Goal: Task Accomplishment & Management: Manage account settings

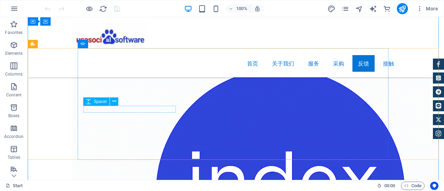
scroll to position [4681, 0]
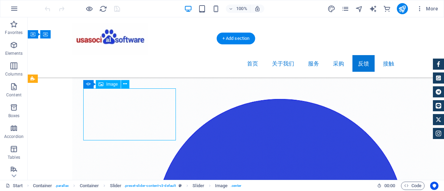
select select "px"
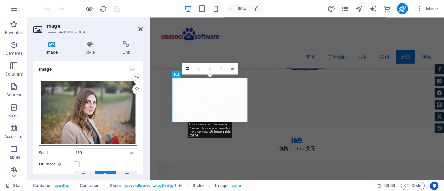
click at [95, 113] on div "Drag files here, click to choose files or select files from Files or our free s…" at bounding box center [88, 112] width 98 height 67
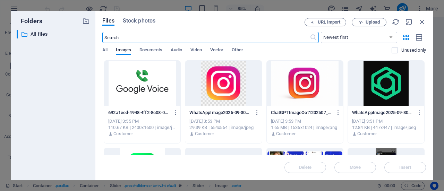
scroll to position [4673, 0]
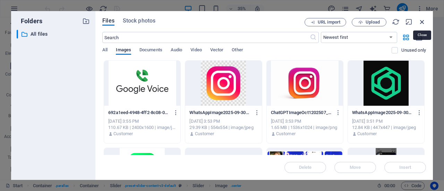
drag, startPoint x: 422, startPoint y: 20, endPoint x: 131, endPoint y: 78, distance: 297.0
click at [422, 20] on icon "button" at bounding box center [422, 22] width 8 height 8
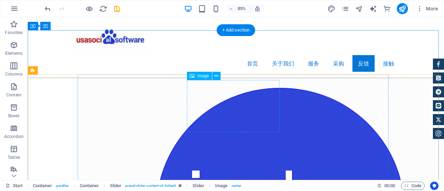
scroll to position [4681, 0]
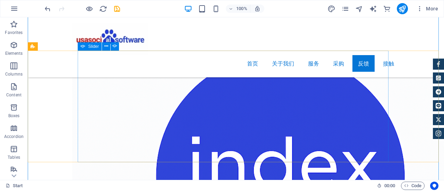
scroll to position [4716, 0]
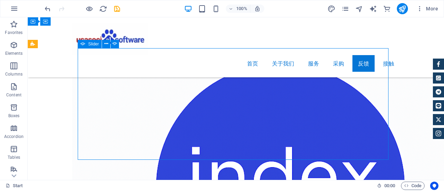
select select "ms"
select select "s"
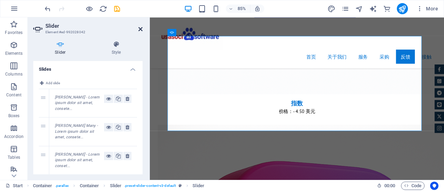
click at [141, 29] on icon at bounding box center [140, 29] width 4 height 6
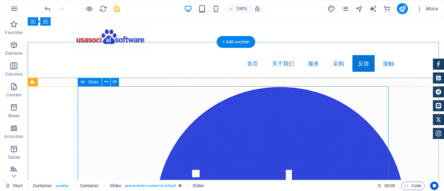
scroll to position [4655, 0]
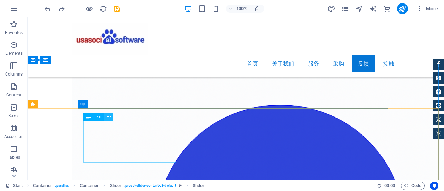
click at [110, 116] on icon at bounding box center [109, 116] width 4 height 7
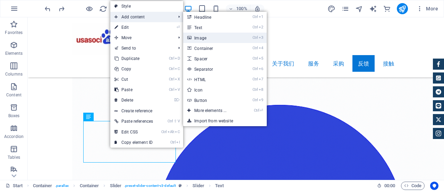
click at [197, 36] on link "Ctrl 3 Image" at bounding box center [211, 38] width 57 height 10
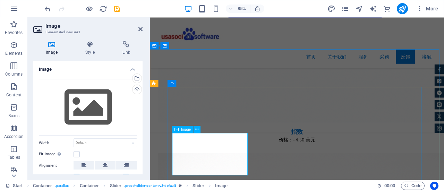
scroll to position [4690, 0]
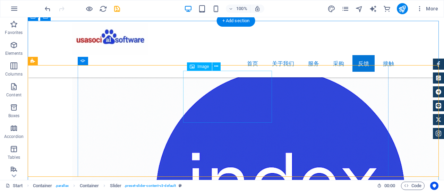
scroll to position [4698, 0]
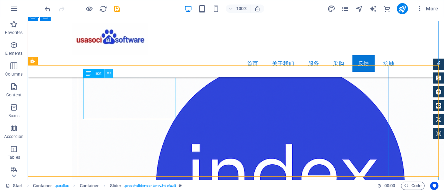
click at [111, 74] on button at bounding box center [108, 73] width 8 height 8
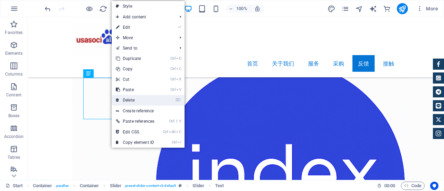
click at [135, 97] on link "⌦ Delete" at bounding box center [135, 100] width 47 height 10
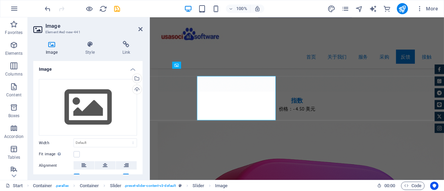
scroll to position [4690, 0]
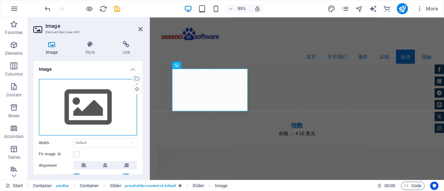
click at [84, 113] on div "Drag files here, click to choose files or select files from Files or our free s…" at bounding box center [88, 107] width 98 height 57
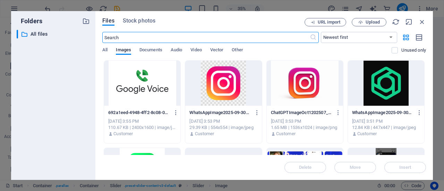
scroll to position [4691, 0]
click at [366, 23] on span "Upload" at bounding box center [372, 22] width 14 height 4
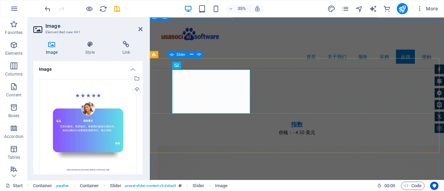
scroll to position [4690, 0]
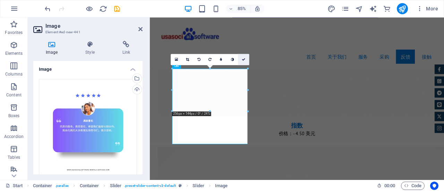
click at [242, 59] on icon at bounding box center [243, 59] width 3 height 3
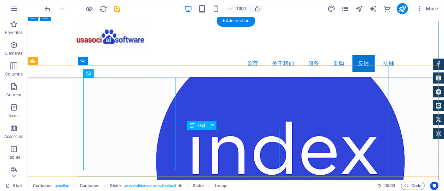
scroll to position [4733, 0]
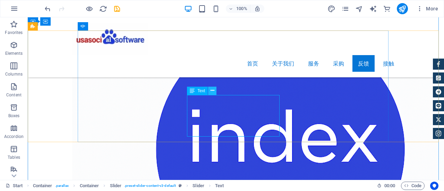
click at [211, 90] on icon at bounding box center [212, 90] width 4 height 7
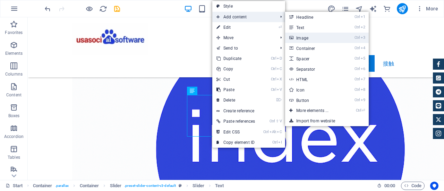
click at [303, 35] on link "Ctrl 3 Image" at bounding box center [313, 38] width 57 height 10
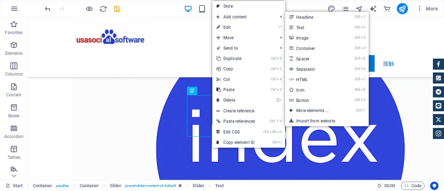
scroll to position [4724, 0]
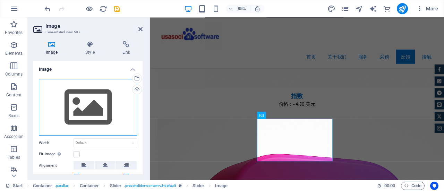
click at [95, 106] on div "Drag files here, click to choose files or select files from Files or our free s…" at bounding box center [88, 107] width 98 height 57
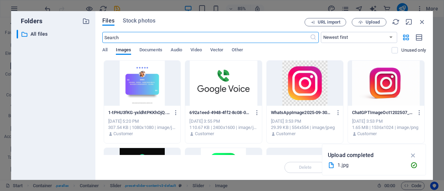
scroll to position [4725, 0]
click at [363, 21] on span "Upload" at bounding box center [369, 22] width 28 height 5
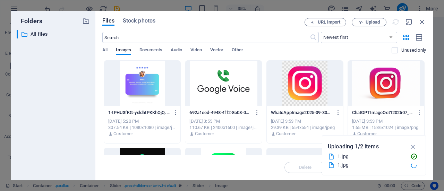
scroll to position [4724, 0]
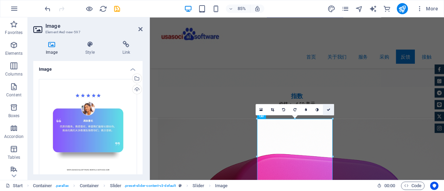
click at [327, 108] on icon at bounding box center [328, 109] width 3 height 3
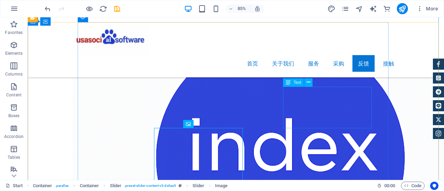
scroll to position [4733, 0]
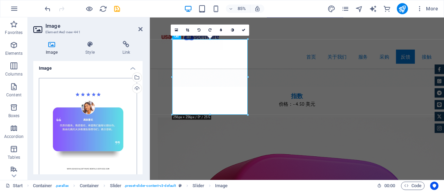
scroll to position [0, 0]
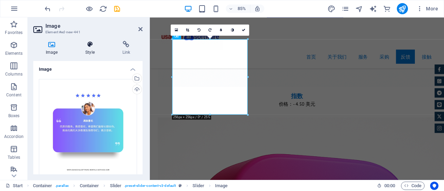
click at [89, 49] on h4 "Style" at bounding box center [91, 48] width 37 height 15
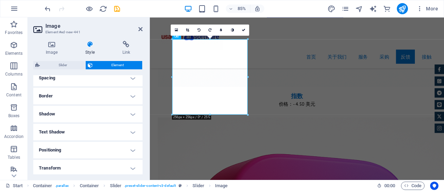
scroll to position [69, 0]
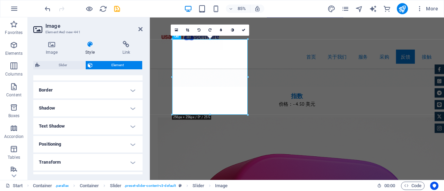
click at [127, 90] on h4 "Border" at bounding box center [87, 90] width 109 height 17
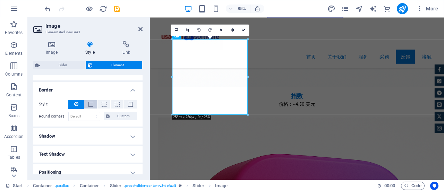
click at [90, 106] on span at bounding box center [90, 104] width 5 height 5
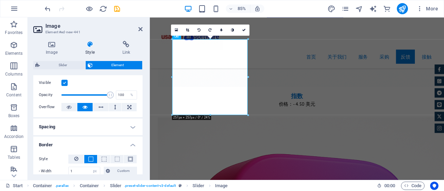
scroll to position [0, 0]
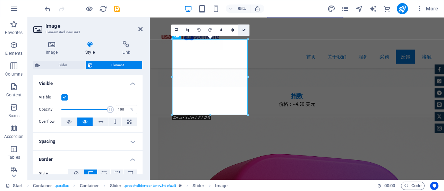
drag, startPoint x: 212, startPoint y: 22, endPoint x: 244, endPoint y: 29, distance: 32.3
click at [244, 29] on icon at bounding box center [243, 29] width 3 height 3
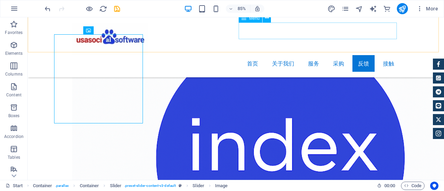
scroll to position [4733, 0]
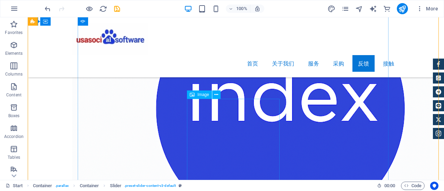
scroll to position [4768, 0]
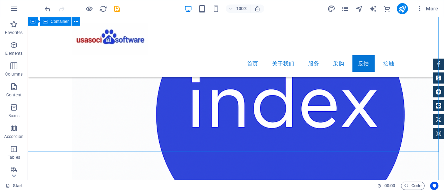
scroll to position [4698, 0]
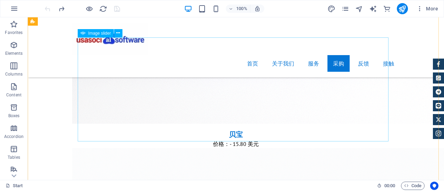
scroll to position [4508, 0]
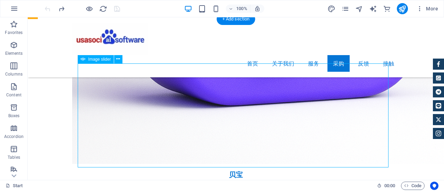
select select "px"
select select "ms"
select select "s"
select select "progressive"
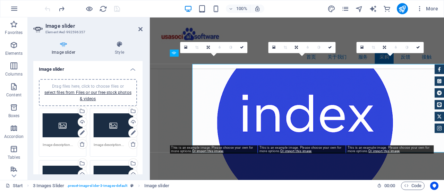
scroll to position [4499, 0]
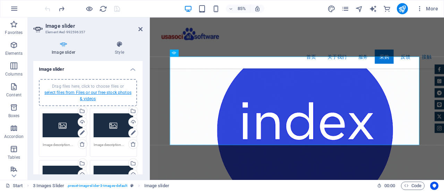
click at [92, 92] on link "select files from Files or our free stock photos & videos" at bounding box center [87, 95] width 87 height 11
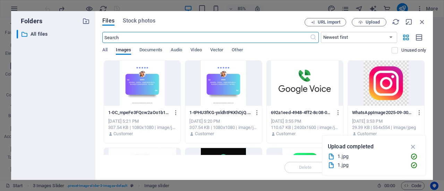
scroll to position [4500, 0]
click at [373, 25] on button "Upload" at bounding box center [368, 22] width 35 height 8
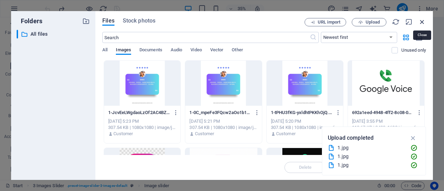
click at [419, 21] on icon "button" at bounding box center [422, 22] width 8 height 8
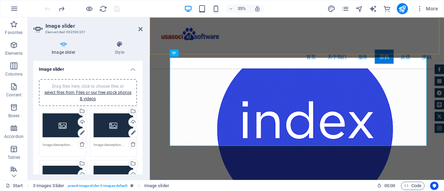
scroll to position [4499, 0]
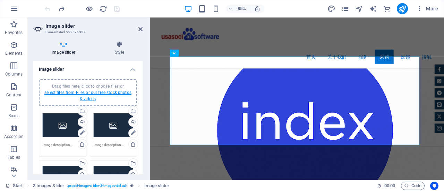
click at [101, 93] on link "select files from Files or our free stock photos & videos" at bounding box center [87, 95] width 87 height 11
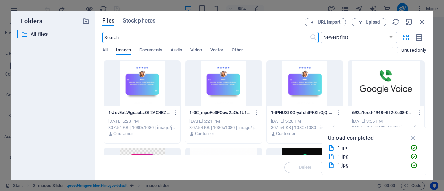
scroll to position [4500, 0]
click at [156, 89] on div at bounding box center [142, 83] width 76 height 45
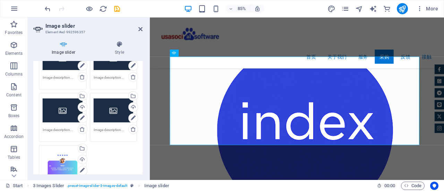
scroll to position [104, 0]
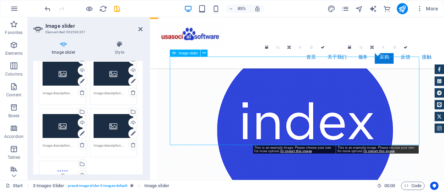
drag, startPoint x: 422, startPoint y: 124, endPoint x: 359, endPoint y: 125, distance: 63.1
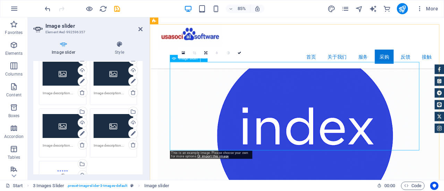
scroll to position [4533, 0]
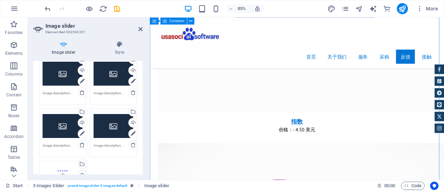
scroll to position [4707, 0]
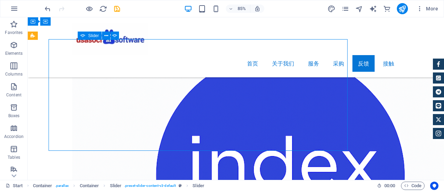
scroll to position [4716, 0]
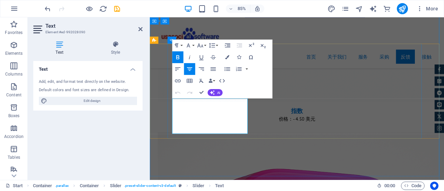
drag, startPoint x: 211, startPoint y: 118, endPoint x: 241, endPoint y: 150, distance: 44.2
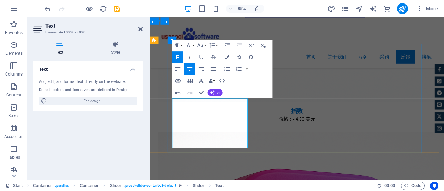
click at [227, 57] on icon "button" at bounding box center [227, 57] width 4 height 4
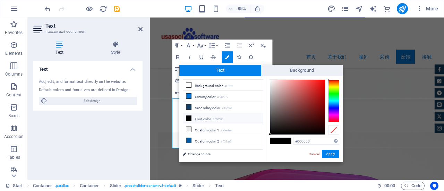
click at [199, 116] on li "Font color #000000" at bounding box center [223, 118] width 80 height 11
click at [332, 154] on button "Apply" at bounding box center [330, 154] width 17 height 8
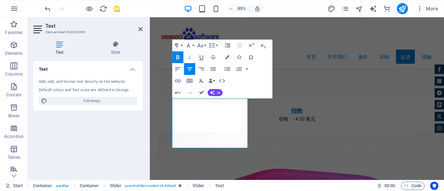
drag, startPoint x: 202, startPoint y: 92, endPoint x: 166, endPoint y: 87, distance: 36.0
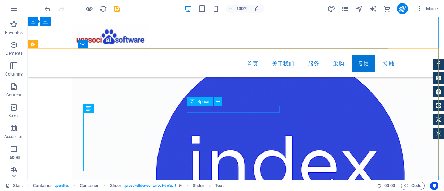
scroll to position [4716, 0]
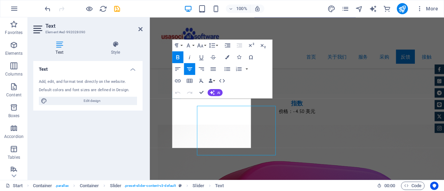
scroll to position [4707, 0]
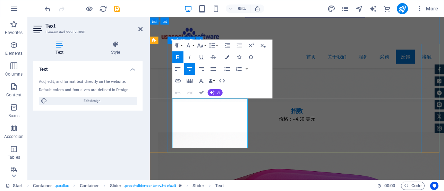
drag, startPoint x: 205, startPoint y: 117, endPoint x: 175, endPoint y: 117, distance: 29.8
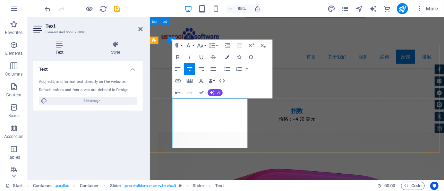
drag, startPoint x: 189, startPoint y: 116, endPoint x: 174, endPoint y: 116, distance: 14.2
click at [227, 56] on icon "button" at bounding box center [227, 57] width 4 height 4
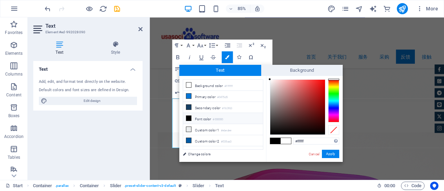
drag, startPoint x: 200, startPoint y: 117, endPoint x: 204, endPoint y: 116, distance: 3.9
click at [200, 116] on li "Font color #000000" at bounding box center [223, 118] width 80 height 11
type input "#000000"
click at [177, 58] on icon "button" at bounding box center [177, 56] width 7 height 7
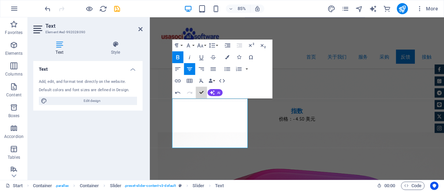
scroll to position [4716, 0]
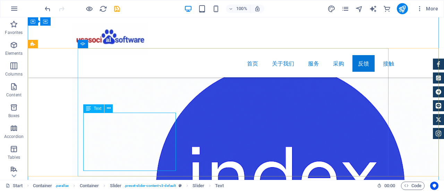
scroll to position [4707, 0]
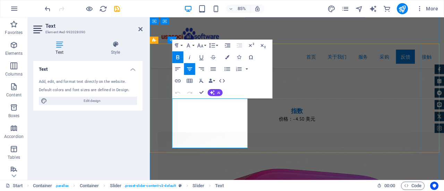
click at [228, 58] on icon "button" at bounding box center [227, 57] width 4 height 4
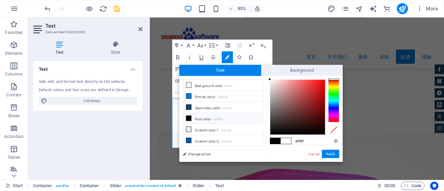
click at [199, 117] on li "Font color #000000" at bounding box center [223, 118] width 80 height 11
type input "#000000"
click at [332, 153] on button "Apply" at bounding box center [330, 154] width 17 height 8
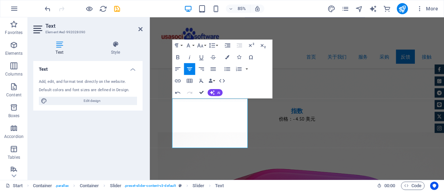
drag, startPoint x: 202, startPoint y: 92, endPoint x: 175, endPoint y: 85, distance: 27.3
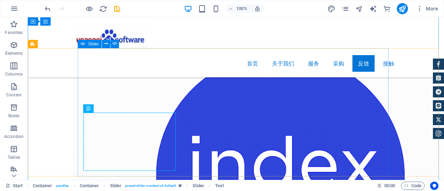
scroll to position [4716, 0]
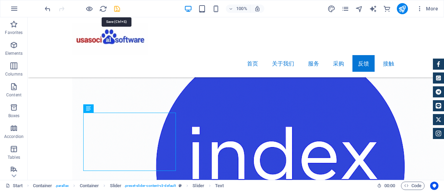
click at [118, 10] on icon "save" at bounding box center [117, 9] width 8 height 8
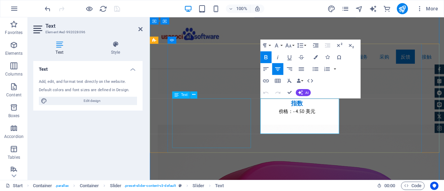
scroll to position [4707, 0]
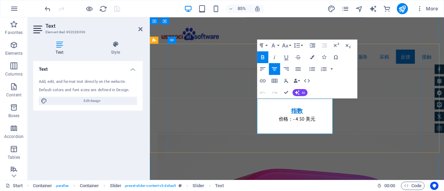
drag, startPoint x: 312, startPoint y: 116, endPoint x: 341, endPoint y: 153, distance: 47.1
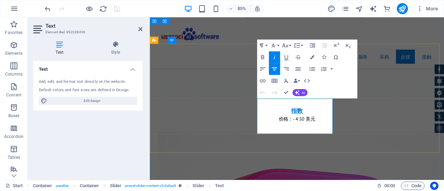
drag, startPoint x: 308, startPoint y: 116, endPoint x: 279, endPoint y: 116, distance: 29.5
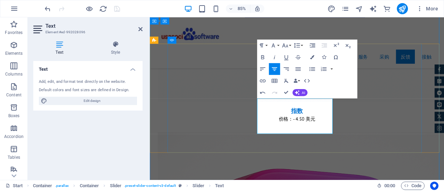
click at [311, 56] on icon "button" at bounding box center [312, 57] width 4 height 4
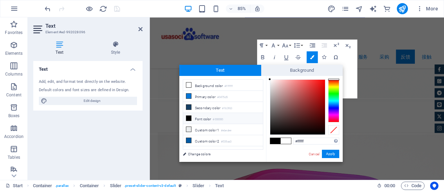
click at [205, 118] on li "Font color #000000" at bounding box center [223, 118] width 80 height 11
type input "#000000"
click at [325, 154] on button "Apply" at bounding box center [330, 154] width 17 height 8
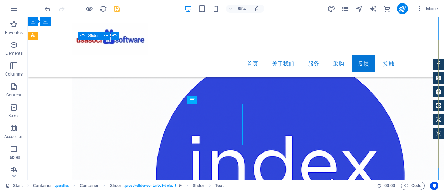
scroll to position [4716, 0]
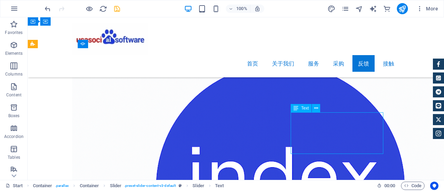
scroll to position [4707, 0]
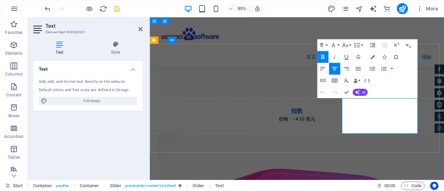
drag, startPoint x: 410, startPoint y: 116, endPoint x: 447, endPoint y: 150, distance: 50.0
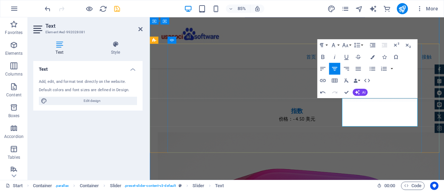
drag, startPoint x: 407, startPoint y: 116, endPoint x: 379, endPoint y: 115, distance: 27.4
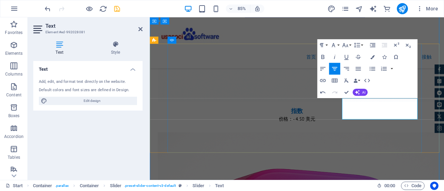
click at [371, 57] on icon "button" at bounding box center [372, 57] width 4 height 4
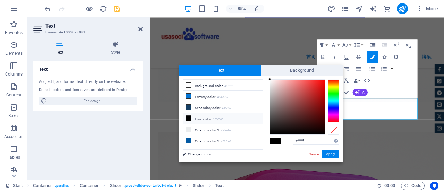
click at [201, 116] on li "Font color #000000" at bounding box center [223, 118] width 80 height 11
type input "#000000"
drag, startPoint x: 330, startPoint y: 151, endPoint x: 228, endPoint y: 114, distance: 108.6
click at [330, 151] on button "Apply" at bounding box center [330, 154] width 17 height 8
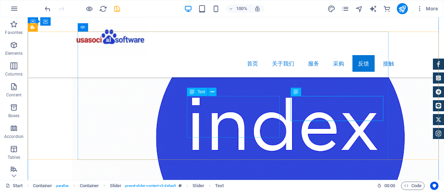
scroll to position [4785, 0]
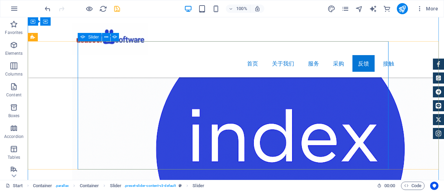
scroll to position [4750, 0]
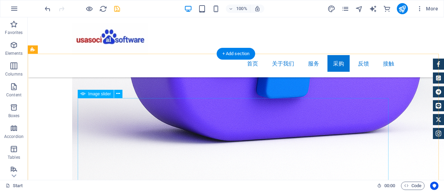
scroll to position [4438, 0]
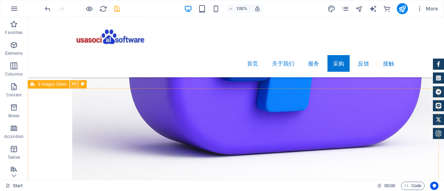
click at [73, 84] on icon at bounding box center [74, 83] width 4 height 7
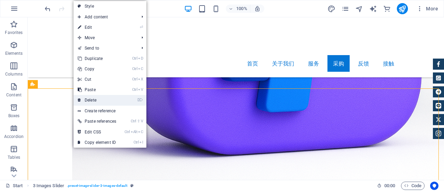
click at [94, 102] on link "⌦ Delete" at bounding box center [96, 100] width 47 height 10
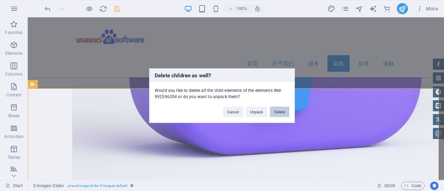
click at [280, 114] on button "Delete" at bounding box center [279, 111] width 19 height 10
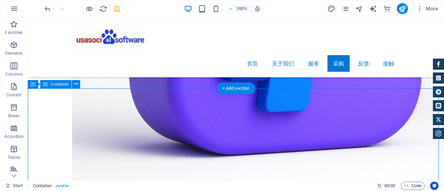
drag, startPoint x: 143, startPoint y: 90, endPoint x: 275, endPoint y: 126, distance: 136.7
drag, startPoint x: 289, startPoint y: 120, endPoint x: 159, endPoint y: 103, distance: 131.2
drag, startPoint x: 113, startPoint y: 94, endPoint x: 268, endPoint y: 123, distance: 157.8
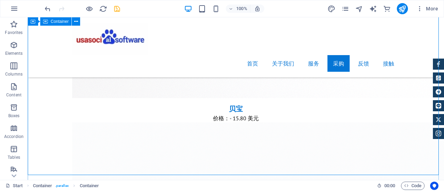
scroll to position [4577, 0]
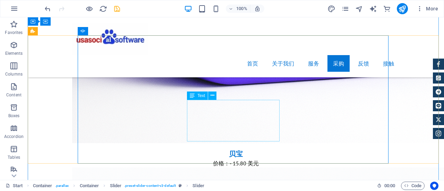
scroll to position [4542, 0]
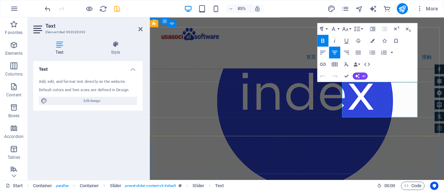
drag, startPoint x: 408, startPoint y: 98, endPoint x: 439, endPoint y: 132, distance: 46.2
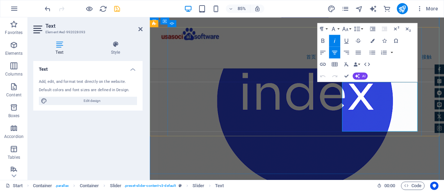
scroll to position [648, 5]
drag, startPoint x: 402, startPoint y: 97, endPoint x: 379, endPoint y: 99, distance: 23.3
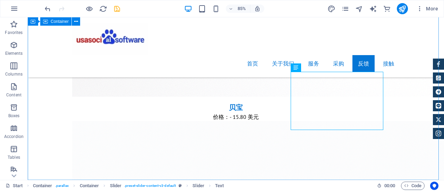
scroll to position [4564, 0]
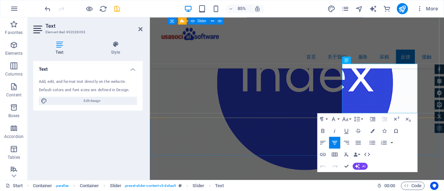
drag, startPoint x: 389, startPoint y: 76, endPoint x: 366, endPoint y: 78, distance: 22.7
click at [323, 129] on icon "button" at bounding box center [322, 131] width 3 height 4
drag, startPoint x: 347, startPoint y: 165, endPoint x: 316, endPoint y: 146, distance: 36.0
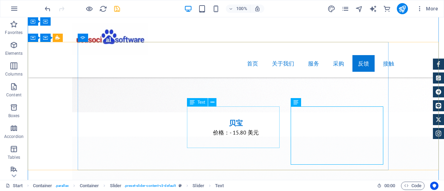
scroll to position [4529, 0]
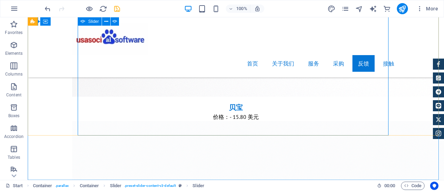
scroll to position [4564, 0]
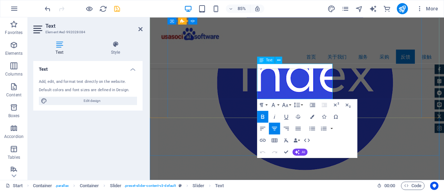
drag, startPoint x: 310, startPoint y: 76, endPoint x: 342, endPoint y: 113, distance: 49.3
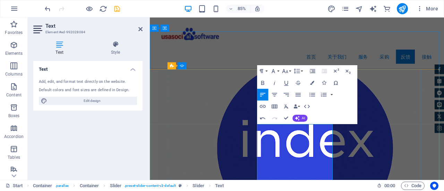
scroll to position [4484, 0]
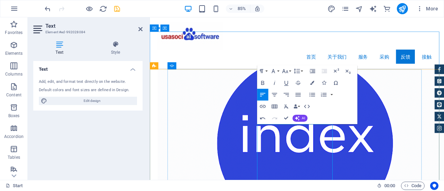
drag, startPoint x: 276, startPoint y: 154, endPoint x: 304, endPoint y: 156, distance: 28.8
drag, startPoint x: 335, startPoint y: 149, endPoint x: 355, endPoint y: 207, distance: 61.4
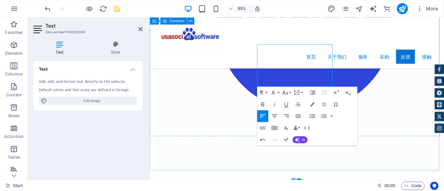
scroll to position [4520, 0]
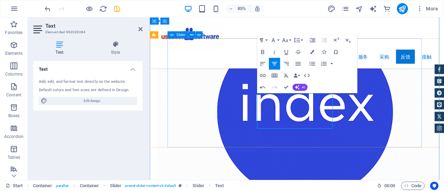
drag, startPoint x: 329, startPoint y: 144, endPoint x: 274, endPoint y: 145, distance: 54.4
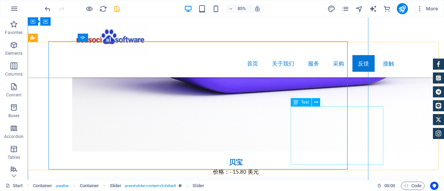
scroll to position [4529, 0]
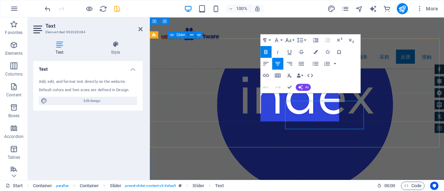
scroll to position [4520, 0]
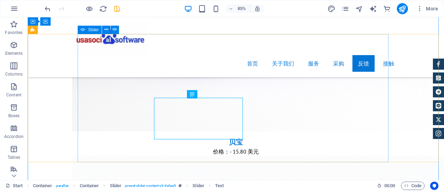
scroll to position [4529, 0]
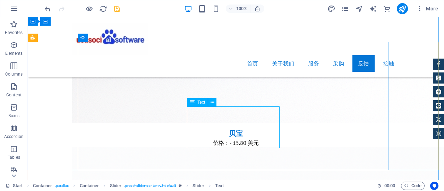
drag, startPoint x: 211, startPoint y: 110, endPoint x: 116, endPoint y: 129, distance: 96.9
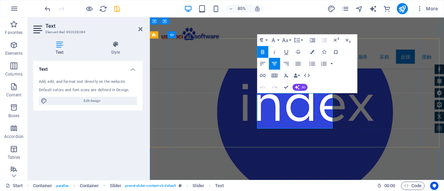
drag, startPoint x: 301, startPoint y: 112, endPoint x: 278, endPoint y: 111, distance: 23.6
drag, startPoint x: 278, startPoint y: 110, endPoint x: 266, endPoint y: 111, distance: 11.8
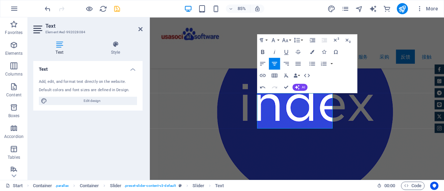
click at [261, 53] on icon "button" at bounding box center [262, 52] width 3 height 4
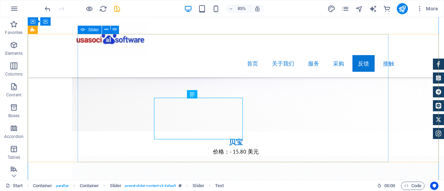
scroll to position [4529, 0]
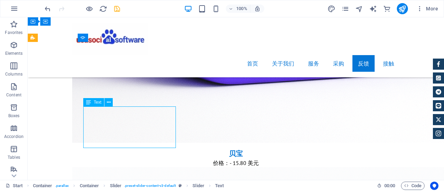
scroll to position [4520, 0]
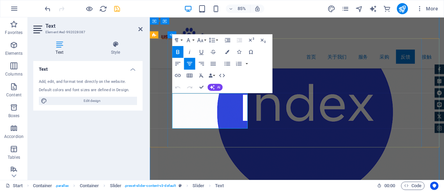
drag, startPoint x: 243, startPoint y: 144, endPoint x: 209, endPoint y: 111, distance: 46.8
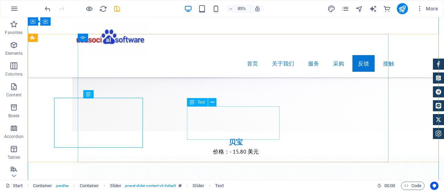
scroll to position [4529, 0]
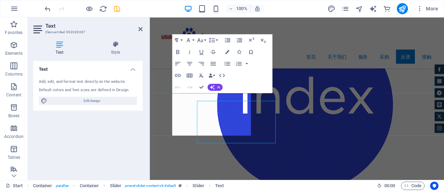
scroll to position [4520, 0]
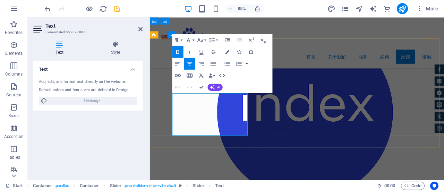
drag, startPoint x: 202, startPoint y: 111, endPoint x: 176, endPoint y: 110, distance: 25.7
drag, startPoint x: 202, startPoint y: 109, endPoint x: 153, endPoint y: 106, distance: 49.3
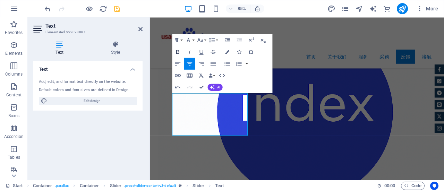
click at [179, 49] on icon "button" at bounding box center [177, 51] width 7 height 7
drag, startPoint x: 173, startPoint y: 70, endPoint x: 201, endPoint y: 86, distance: 32.0
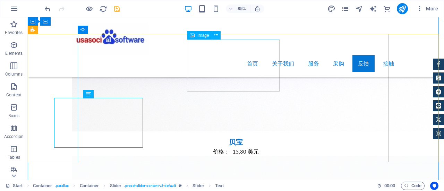
scroll to position [4529, 0]
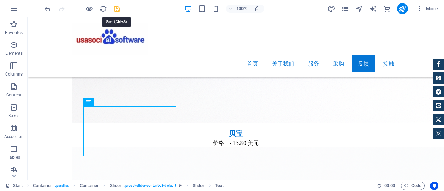
click at [115, 10] on icon "save" at bounding box center [117, 9] width 8 height 8
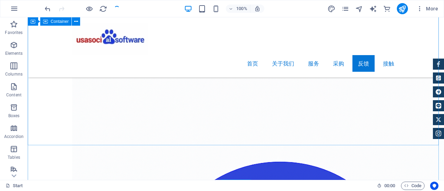
scroll to position [4564, 0]
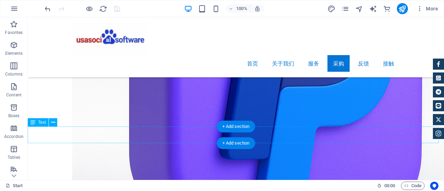
scroll to position [4425, 0]
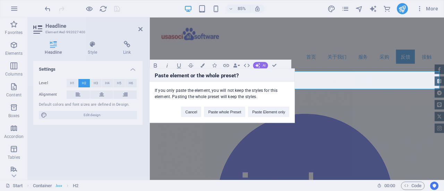
scroll to position [0, 5]
click at [194, 111] on button "Cancel" at bounding box center [191, 111] width 20 height 10
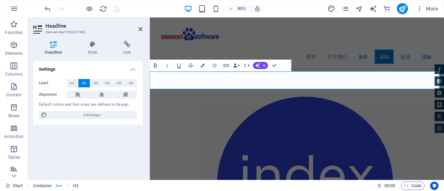
scroll to position [4425, 0]
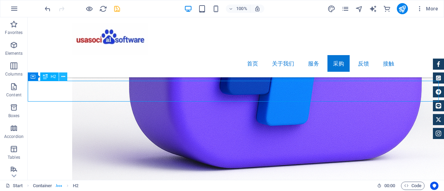
click at [62, 78] on icon at bounding box center [63, 76] width 4 height 7
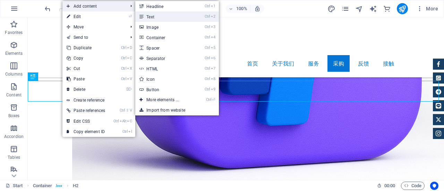
click at [155, 17] on link "Ctrl 2 Text" at bounding box center [163, 16] width 57 height 10
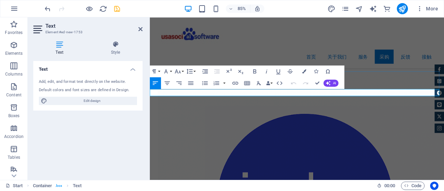
scroll to position [212, 5]
click at [168, 81] on icon "button" at bounding box center [167, 83] width 7 height 7
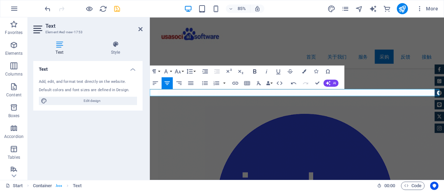
click at [257, 70] on icon "button" at bounding box center [254, 71] width 7 height 7
drag, startPoint x: 289, startPoint y: 67, endPoint x: 316, endPoint y: 83, distance: 31.6
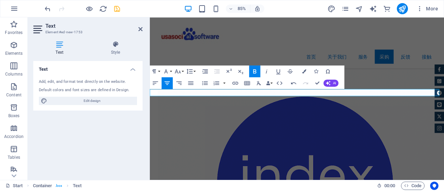
scroll to position [4425, 0]
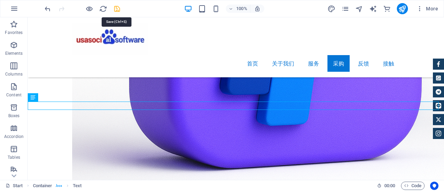
click at [115, 9] on icon "save" at bounding box center [117, 9] width 8 height 8
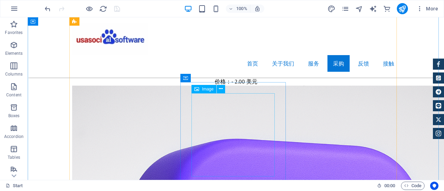
scroll to position [4185, 0]
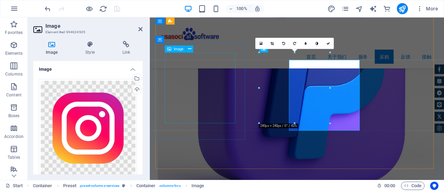
scroll to position [4176, 0]
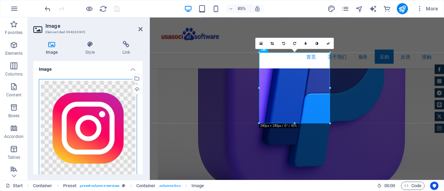
click at [93, 110] on div "Drag files here, click to choose files or select files from Files or our free s…" at bounding box center [88, 128] width 98 height 98
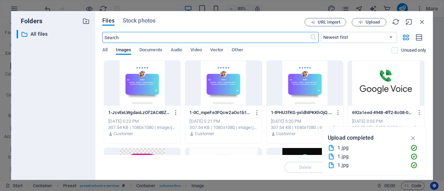
scroll to position [4177, 0]
click at [366, 24] on span "Upload" at bounding box center [372, 22] width 14 height 4
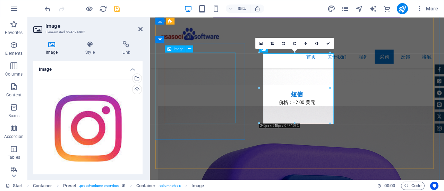
scroll to position [4176, 0]
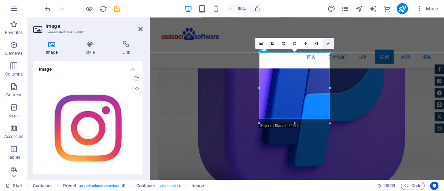
click at [328, 42] on icon at bounding box center [327, 42] width 3 height 3
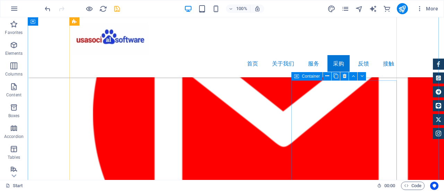
scroll to position [2937, 0]
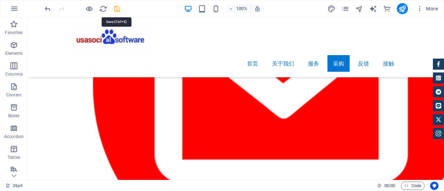
click at [119, 9] on icon "save" at bounding box center [117, 9] width 8 height 8
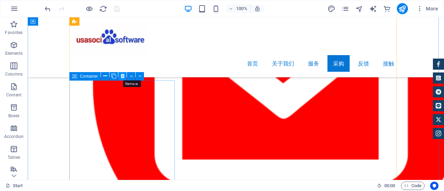
click at [122, 76] on icon at bounding box center [123, 75] width 4 height 7
drag, startPoint x: 122, startPoint y: 76, endPoint x: 96, endPoint y: 61, distance: 30.3
click at [122, 76] on icon at bounding box center [123, 75] width 4 height 7
click at [121, 77] on icon at bounding box center [123, 75] width 4 height 7
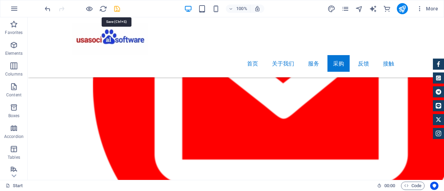
click at [117, 7] on icon "save" at bounding box center [117, 9] width 8 height 8
click at [402, 10] on icon "publish" at bounding box center [402, 9] width 8 height 8
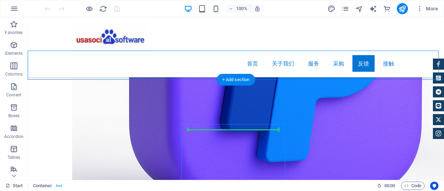
scroll to position [4348, 0]
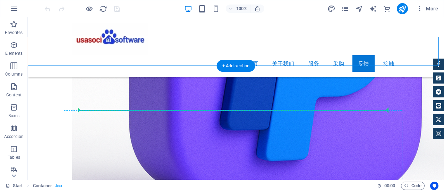
drag, startPoint x: 203, startPoint y: 111, endPoint x: 206, endPoint y: 103, distance: 8.1
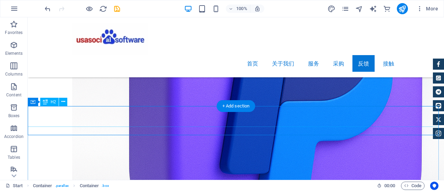
scroll to position [4313, 0]
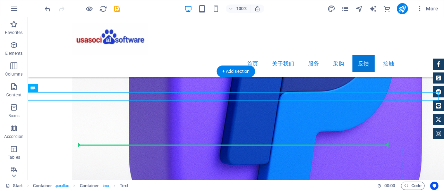
drag, startPoint x: 201, startPoint y: 95, endPoint x: 204, endPoint y: 142, distance: 47.6
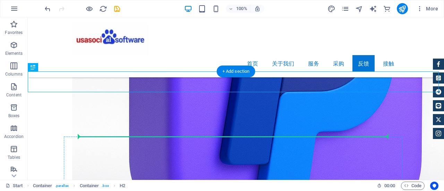
drag, startPoint x: 209, startPoint y: 84, endPoint x: 212, endPoint y: 138, distance: 53.8
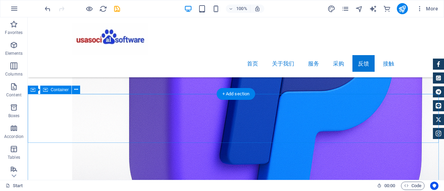
scroll to position [4279, 0]
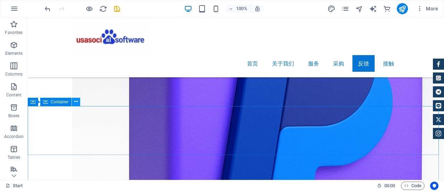
click at [75, 103] on icon at bounding box center [76, 101] width 4 height 7
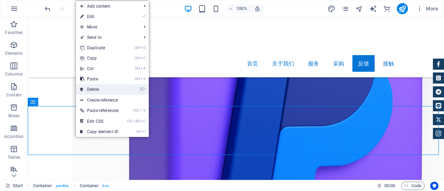
click at [94, 90] on link "⌦ Delete" at bounding box center [99, 89] width 47 height 10
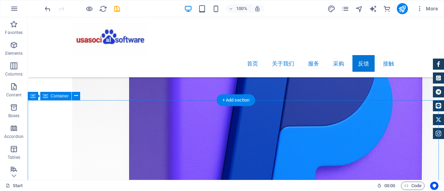
scroll to position [4313, 0]
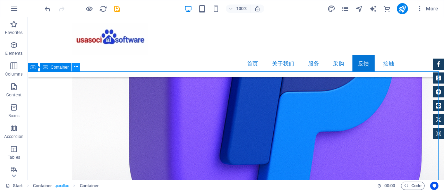
click at [76, 65] on icon at bounding box center [76, 66] width 4 height 7
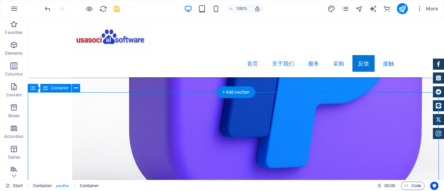
scroll to position [4279, 0]
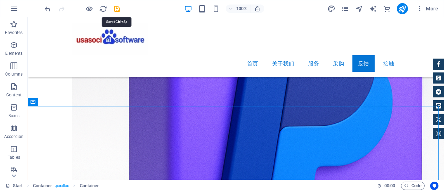
click at [115, 9] on icon "save" at bounding box center [117, 9] width 8 height 8
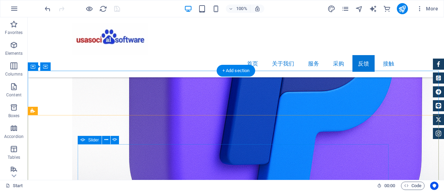
scroll to position [4348, 0]
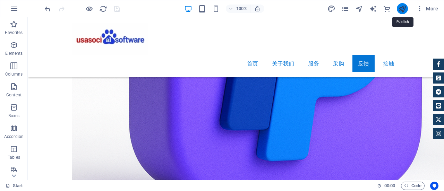
click at [400, 10] on icon "publish" at bounding box center [402, 9] width 8 height 8
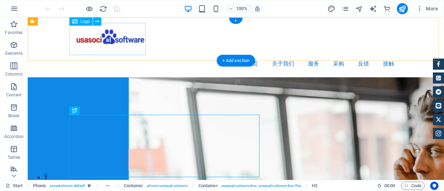
click at [133, 38] on div at bounding box center [235, 39] width 327 height 32
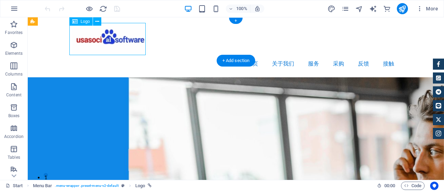
click at [133, 38] on div at bounding box center [235, 39] width 327 height 32
select select "px"
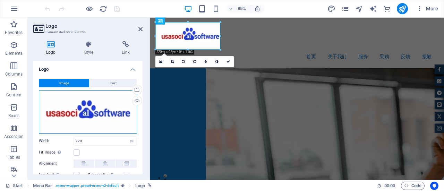
click at [108, 110] on div "Drag files here, click to choose files or select files from Files or our free s…" at bounding box center [88, 111] width 98 height 43
click at [108, 110] on body "usasocialsoftware.rentals-services.com Start Favorites Elements Columns Content…" at bounding box center [222, 95] width 444 height 191
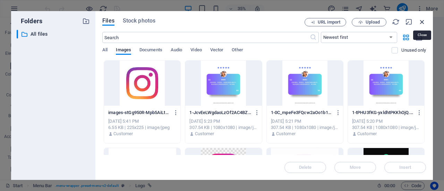
drag, startPoint x: 421, startPoint y: 20, endPoint x: 300, endPoint y: 27, distance: 121.2
click at [421, 20] on icon "button" at bounding box center [422, 22] width 8 height 8
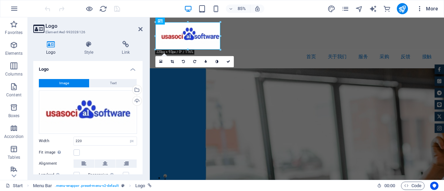
click at [418, 10] on icon "button" at bounding box center [419, 8] width 7 height 7
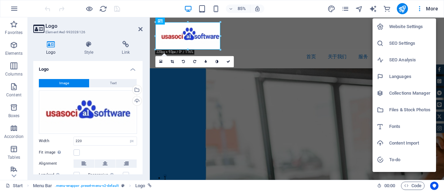
click at [410, 28] on h6 "Website Settings" at bounding box center [410, 27] width 43 height 8
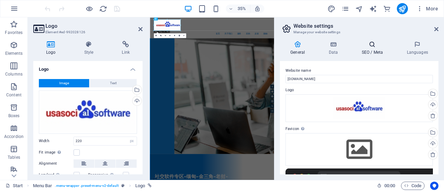
click at [374, 47] on icon at bounding box center [372, 44] width 42 height 7
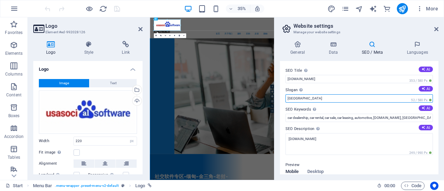
click at [304, 96] on input "Berlin" at bounding box center [358, 98] width 147 height 8
paste input "知秋-FB-IG-推特-领英批发网 知秋-FB-IG-推特-领英批发网"
type input "知秋-FB-IG-推特-领英批发网 知秋-FB-IG-推特-领英批发网"
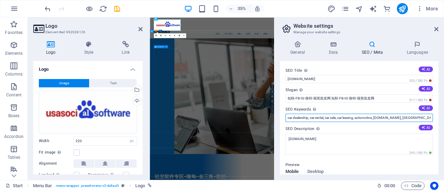
drag, startPoint x: 525, startPoint y: 134, endPoint x: 399, endPoint y: 307, distance: 214.2
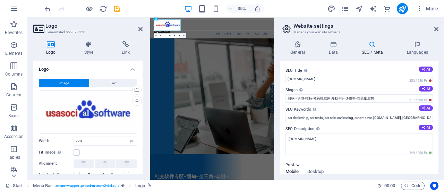
click at [183, 33] on link at bounding box center [183, 35] width 5 height 5
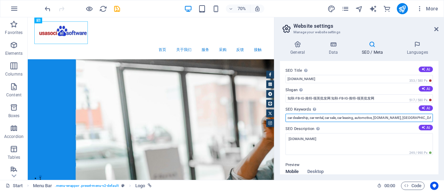
scroll to position [0, 19]
drag, startPoint x: 407, startPoint y: 119, endPoint x: 431, endPoint y: 119, distance: 23.9
click at [431, 119] on input "car dealership, car rental, car sale, car leasing, automotive, usasocialsoftwar…" at bounding box center [358, 118] width 147 height 8
click at [421, 119] on input "car dealership, car rental, car sale, car leasing, automotive, usasocialsoftwar…" at bounding box center [358, 118] width 147 height 8
drag, startPoint x: 420, startPoint y: 117, endPoint x: 431, endPoint y: 117, distance: 10.8
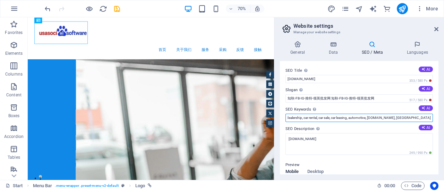
click at [431, 117] on div "SEO Title The title of your website - make it something that stands out in sear…" at bounding box center [359, 117] width 158 height 113
paste input "最好的服务"
type input "car dealership, car rental, car sale, car leasing, automotive, usasocialsoftwar…"
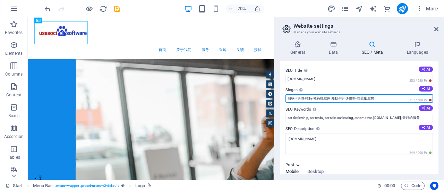
click at [354, 98] on input "知秋-FB-IG-推特-领英批发网 知秋-FB-IG-推特-领英批发网" at bounding box center [358, 98] width 147 height 8
paste input "度百科 全球领先的中文百科全书 百度百科是一部内容开放、自由的网络百科 全书,旨在创造一个涵盖所有领域知识..."
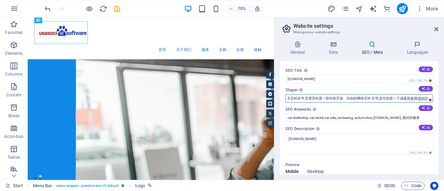
type input "百度百科 全球领先的中文百科全书 百度百科是一部内容开放、自由的网络百科 全书,旨在创造一个涵盖所有领域知识..."
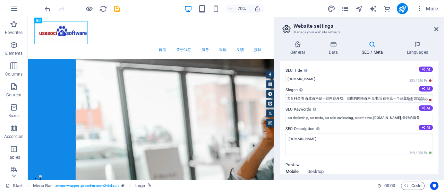
scroll to position [0, 0]
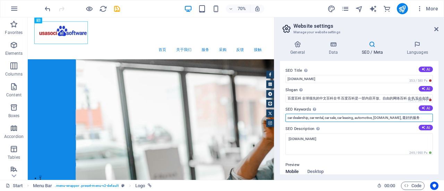
drag, startPoint x: 308, startPoint y: 118, endPoint x: 279, endPoint y: 118, distance: 29.1
click at [279, 118] on div "General Data SEO / Meta Languages Website name usasocialsoftware.rentals-servic…" at bounding box center [359, 107] width 170 height 145
paste input "知秋-FB-IG-推特-领英批发网"
drag, startPoint x: 396, startPoint y: 118, endPoint x: 332, endPoint y: 118, distance: 63.8
click at [332, 118] on input "知秋-FB-IG-推特-领英批发网, car rental, car sale, car leasing, automotive, usasocialsoft…" at bounding box center [358, 118] width 147 height 8
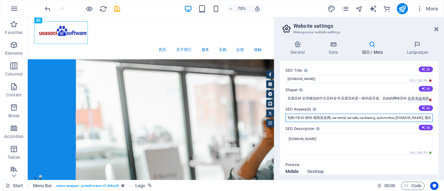
paste input "知秋-FB-IG-推特-领英批发网"
type input "知秋-FB-IG-推特-领英批发网, 知秋-FB-IG-推特-领英批发网, usasocialsoftware.rentals-services.com, 最…"
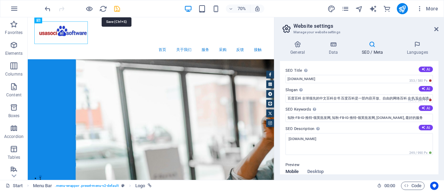
click at [116, 11] on icon "save" at bounding box center [117, 9] width 8 height 8
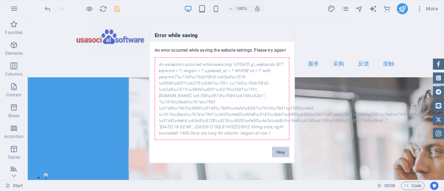
click at [278, 151] on button "Okay" at bounding box center [280, 152] width 17 height 10
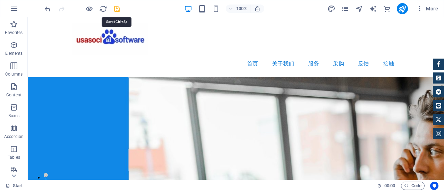
click at [116, 11] on icon "save" at bounding box center [117, 9] width 8 height 8
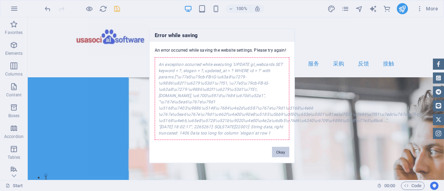
click at [283, 153] on button "Okay" at bounding box center [280, 152] width 17 height 10
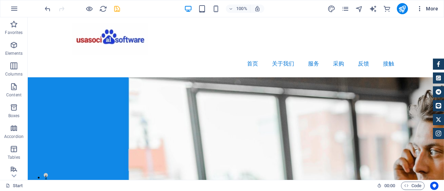
click at [418, 8] on icon "button" at bounding box center [419, 8] width 7 height 7
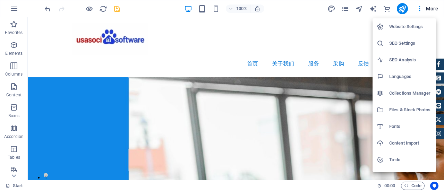
click at [394, 27] on h6 "Website Settings" at bounding box center [410, 27] width 43 height 8
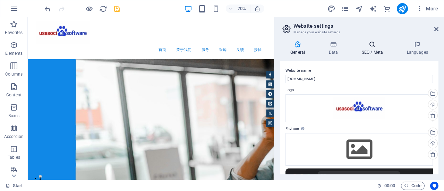
click at [366, 51] on h4 "SEO / Meta" at bounding box center [373, 48] width 45 height 15
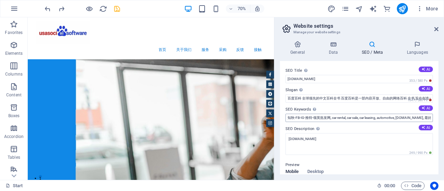
type input "car dealership, car rental, car sale, car leasing, automotive, usasocialsoftwar…"
click at [116, 8] on icon "save" at bounding box center [117, 9] width 8 height 8
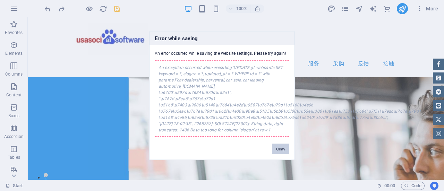
click at [283, 146] on button "Okay" at bounding box center [280, 149] width 17 height 10
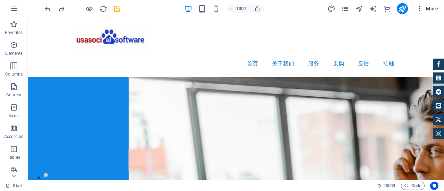
click at [420, 8] on icon "button" at bounding box center [419, 8] width 7 height 7
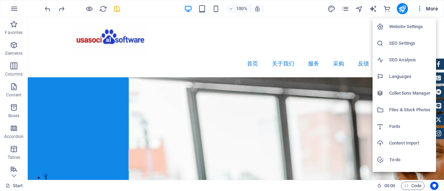
click at [396, 29] on h6 "Website Settings" at bounding box center [410, 27] width 43 height 8
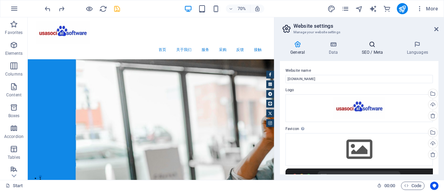
click at [367, 48] on h4 "SEO / Meta" at bounding box center [373, 48] width 45 height 15
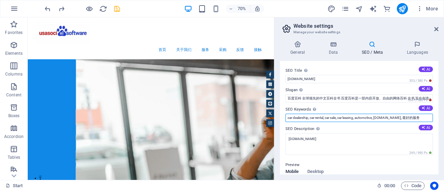
scroll to position [0, 28]
drag, startPoint x: 411, startPoint y: 118, endPoint x: 432, endPoint y: 118, distance: 20.8
click at [432, 118] on div "SEO Title The title of your website - make it something that stands out in sear…" at bounding box center [359, 117] width 158 height 113
click at [423, 119] on input "car dealership, car rental, car sale, car leasing, automotive, usasocialsoftwar…" at bounding box center [358, 118] width 147 height 8
drag, startPoint x: 411, startPoint y: 117, endPoint x: 429, endPoint y: 116, distance: 18.1
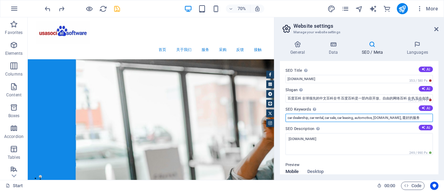
click at [429, 116] on input "car dealership, car rental, car sale, car leasing, automotive, usasocialsoftwar…" at bounding box center [358, 118] width 147 height 8
drag, startPoint x: 388, startPoint y: 119, endPoint x: 442, endPoint y: 115, distance: 54.9
click at [442, 115] on div "General Data SEO / Meta Languages Website name usasocialsoftware.rentals-servic…" at bounding box center [359, 107] width 170 height 145
click at [417, 115] on input "car dealership, car rental, car sale, car leasing, automotive, usasocialsoftwar…" at bounding box center [358, 118] width 147 height 8
drag, startPoint x: 412, startPoint y: 117, endPoint x: 428, endPoint y: 117, distance: 16.3
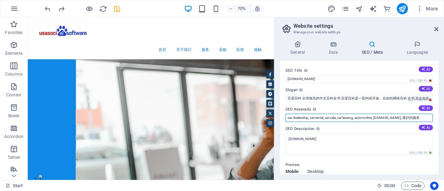
click at [428, 117] on input "car dealership, car rental, car sale, car leasing, automotive, usasocialsoftwar…" at bounding box center [358, 118] width 147 height 8
paste input "best service"
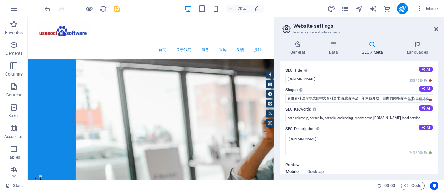
scroll to position [0, 0]
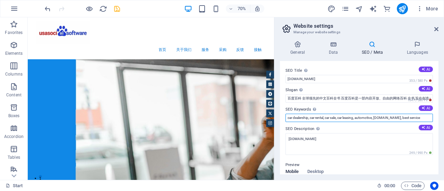
drag, startPoint x: 375, startPoint y: 118, endPoint x: 283, endPoint y: 123, distance: 92.7
click at [283, 123] on div "SEO Title The title of your website - make it something that stands out in sear…" at bounding box center [359, 117] width 158 height 113
paste input "Zhiqiu - FB, IG, Twitter, LinkedIn Wholesale Network"
type input "Zhiqiu - FB, IG, Twitter, LinkedIn Wholesale Network, usasocialsoftware.rentals…"
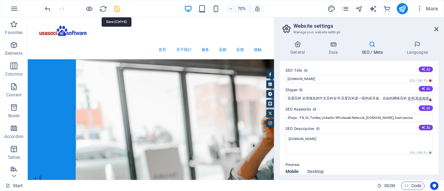
click at [114, 10] on icon "save" at bounding box center [117, 9] width 8 height 8
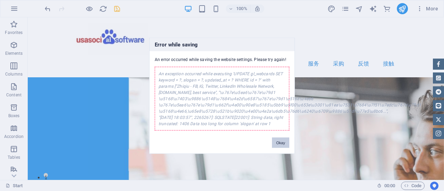
drag, startPoint x: 278, startPoint y: 143, endPoint x: 261, endPoint y: 124, distance: 25.8
click at [278, 143] on button "Okay" at bounding box center [280, 142] width 17 height 10
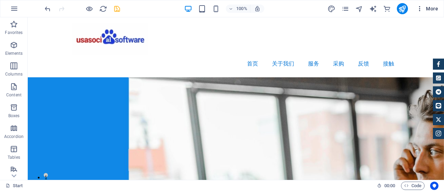
click at [419, 8] on icon "button" at bounding box center [419, 8] width 7 height 7
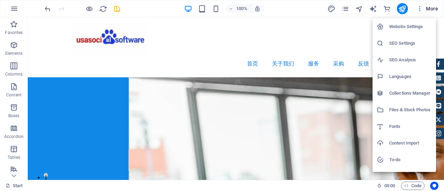
click at [398, 28] on h6 "Website Settings" at bounding box center [410, 27] width 43 height 8
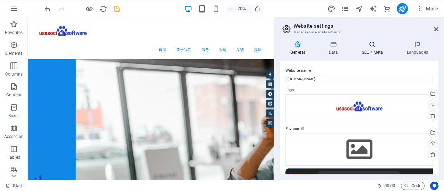
click at [372, 49] on h4 "SEO / Meta" at bounding box center [373, 48] width 45 height 15
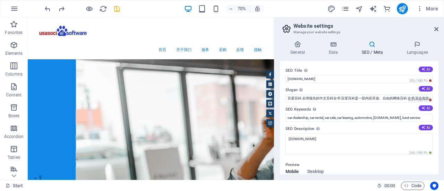
type input "car dealership, car rental, car sale, car leasing, automotive, usasocialsoftwar…"
type input "知秋-FB-IG-推特-领英批发网 知秋-FB-IG-推特-领英批发网"
type input "car dealership, car rental, car sale, car leasing, automotive, usasocialsoftwar…"
type input "Berlin"
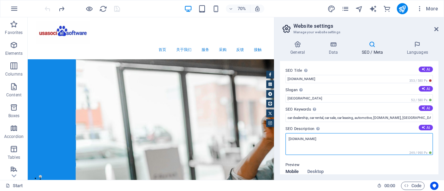
click at [311, 141] on textarea "[DOMAIN_NAME]" at bounding box center [358, 144] width 147 height 22
click at [311, 141] on textarea "[DOMAIN_NAME]" at bounding box center [358, 146] width 147 height 27
paste textarea "百度百科 全球领先的中文百科全书 百度百科是一部内容开放、自由的网络百科 全书,旨在创造一个涵盖所有领域知识..."
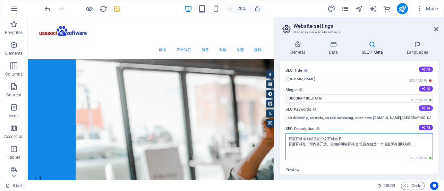
type textarea "百度百科 全球领先的中文百科全书 百度百科是一部内容开放、自由的网络百科 全书,旨在创造一个涵盖所有领域知识..."
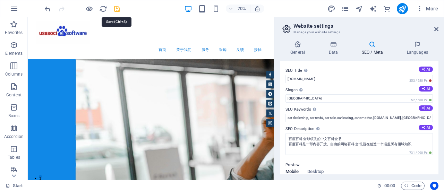
click at [119, 11] on icon "save" at bounding box center [117, 9] width 8 height 8
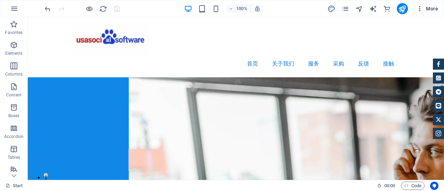
click at [419, 6] on icon "button" at bounding box center [419, 8] width 7 height 7
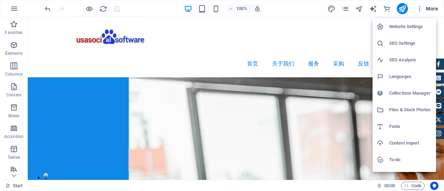
click at [391, 27] on h6 "Website Settings" at bounding box center [410, 27] width 43 height 8
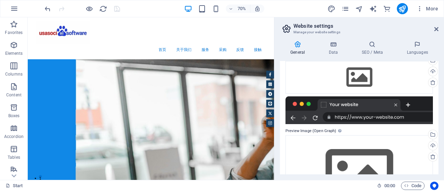
scroll to position [49, 0]
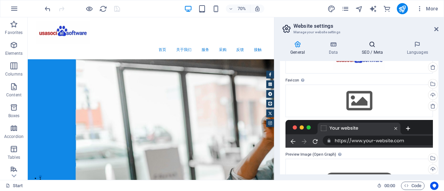
click at [370, 46] on icon at bounding box center [372, 44] width 42 height 7
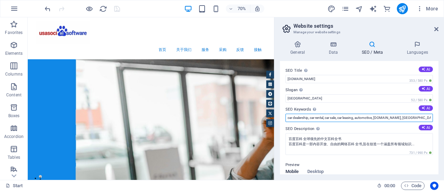
drag, startPoint x: 403, startPoint y: 134, endPoint x: 375, endPoint y: 170, distance: 45.2
click at [375, 118] on input "car dealership, car rental, car sale, car leasing, automotive, usasocialsoftwar…" at bounding box center [358, 118] width 147 height 8
drag, startPoint x: 375, startPoint y: 118, endPoint x: 282, endPoint y: 119, distance: 93.3
click at [282, 119] on div "SEO Title The title of your website - make it something that stands out in sear…" at bounding box center [359, 117] width 158 height 113
paste input "知秋-FB-IG-推特-领英批发网"
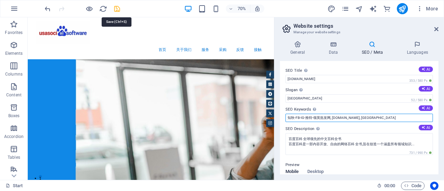
type input "知秋-FB-IG-推特-领英批发网, usasocialsoftware.rentals-services.com, Berlin"
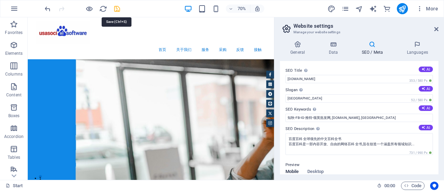
click at [114, 7] on icon "save" at bounding box center [117, 9] width 8 height 8
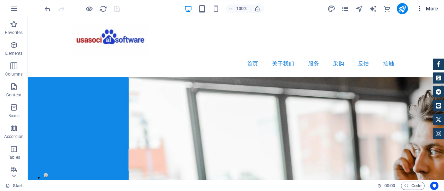
click at [420, 6] on icon "button" at bounding box center [419, 8] width 7 height 7
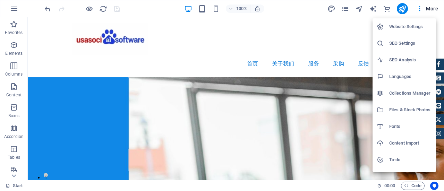
click at [403, 26] on h6 "Website Settings" at bounding box center [410, 27] width 43 height 8
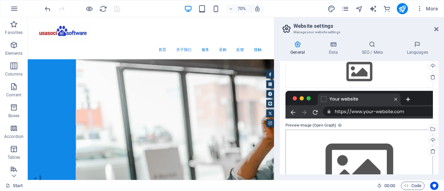
scroll to position [14, 0]
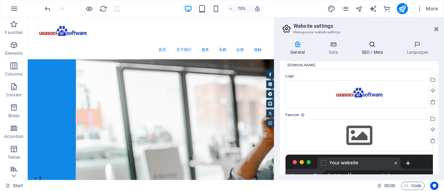
click at [366, 50] on h4 "SEO / Meta" at bounding box center [373, 48] width 45 height 15
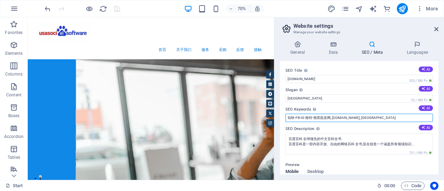
drag, startPoint x: 329, startPoint y: 119, endPoint x: 282, endPoint y: 120, distance: 47.1
click at [282, 120] on div "SEO Title The title of your website - make it something that stands out in sear…" at bounding box center [359, 117] width 158 height 113
paste input "度百科 全球领先的中文百科全书 百度百科是一部内容开放、自由的网络百科 全书,旨在创造一个涵盖所有领域知识..."
type input "百度百科 全球领先的中文百科全书 百度百科是一部内容开放、自由的网络百科 全书,旨在创造一个涵盖所有领域知识..., usasocialsoftware.re…"
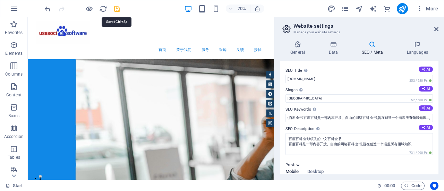
click at [118, 9] on icon "save" at bounding box center [117, 9] width 8 height 8
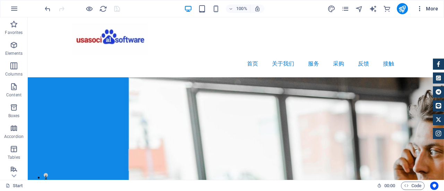
click at [420, 9] on icon "button" at bounding box center [419, 8] width 7 height 7
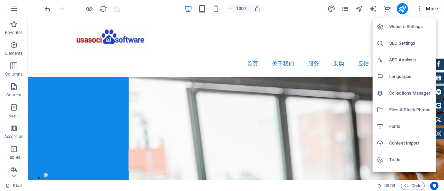
click at [404, 25] on h6 "Website Settings" at bounding box center [410, 27] width 43 height 8
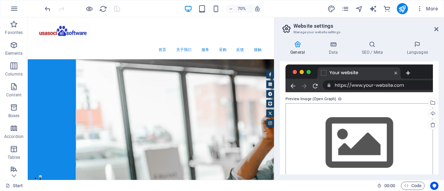
scroll to position [118, 0]
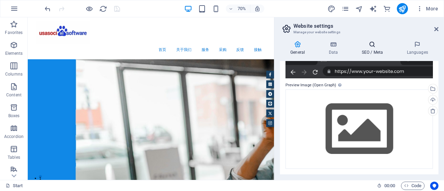
click at [364, 48] on h4 "SEO / Meta" at bounding box center [373, 48] width 45 height 15
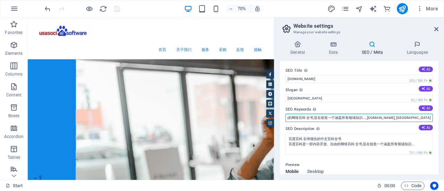
scroll to position [0, 110]
drag, startPoint x: 397, startPoint y: 118, endPoint x: 432, endPoint y: 118, distance: 35.0
click at [432, 118] on div "SEO Title The title of your website - make it something that stands out in sear…" at bounding box center [359, 117] width 158 height 113
click at [426, 118] on input "百度百科 全球领先的中文百科全书 百度百科是一部内容开放、自由的网络百科 全书,旨在创造一个涵盖所有领域知识..., usasocialsoftware.re…" at bounding box center [358, 118] width 147 height 8
drag, startPoint x: 421, startPoint y: 117, endPoint x: 432, endPoint y: 117, distance: 11.1
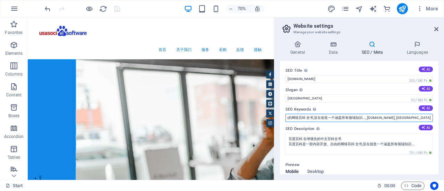
click at [432, 117] on div "SEO Title The title of your website - make it something that stands out in sear…" at bounding box center [359, 117] width 158 height 113
paste input "知秋-FB-IG-推特-领英批发网"
type input "百度百科 全球领先的中文百科全书 百度百科是一部内容开放、自由的网络百科 全书,旨在创造一个涵盖所有领域知识..., usasocialsoftware.re…"
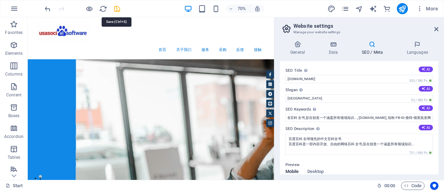
click at [117, 11] on icon "save" at bounding box center [117, 9] width 8 height 8
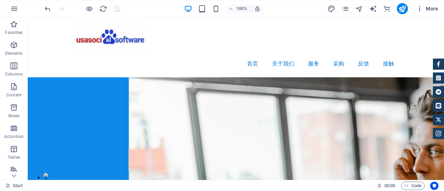
click at [419, 9] on icon "button" at bounding box center [419, 8] width 7 height 7
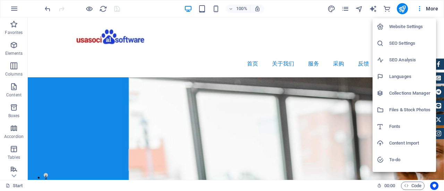
click at [405, 25] on h6 "Website Settings" at bounding box center [410, 27] width 43 height 8
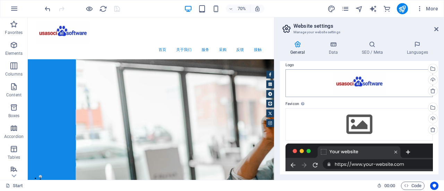
scroll to position [35, 0]
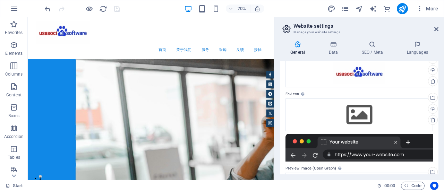
drag, startPoint x: 371, startPoint y: 49, endPoint x: 367, endPoint y: 57, distance: 9.2
click at [371, 49] on h4 "SEO / Meta" at bounding box center [373, 48] width 45 height 15
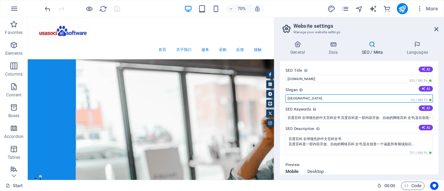
click at [293, 98] on input "Berlin" at bounding box center [358, 98] width 147 height 8
paste input "st Service"
type input "Best Service"
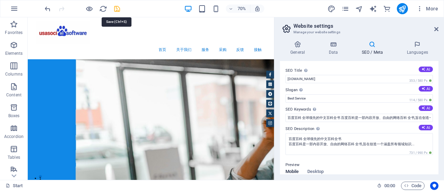
click at [116, 10] on icon "save" at bounding box center [117, 9] width 8 height 8
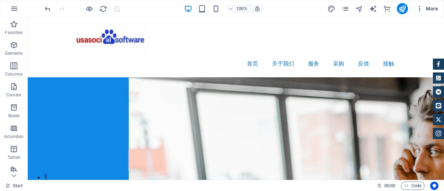
click at [419, 9] on icon "button" at bounding box center [419, 8] width 7 height 7
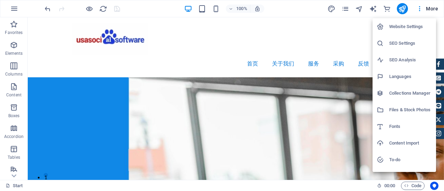
click at [399, 26] on h6 "Website Settings" at bounding box center [410, 27] width 43 height 8
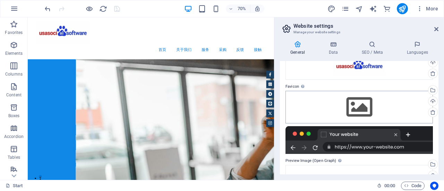
scroll to position [14, 0]
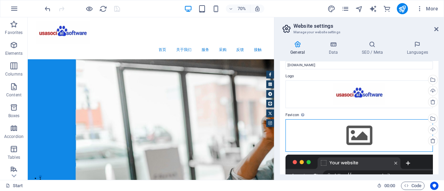
click at [361, 135] on div "Drag files here, click to choose files or select files from Files or our free s…" at bounding box center [358, 135] width 147 height 33
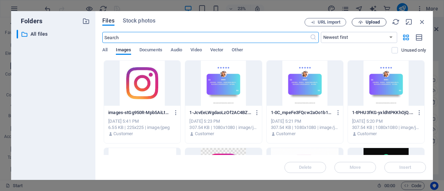
click at [366, 20] on span "Upload" at bounding box center [372, 22] width 14 height 4
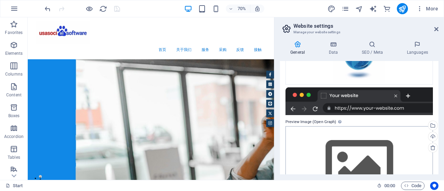
scroll to position [118, 0]
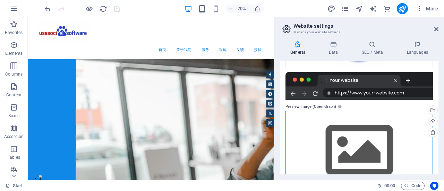
click at [367, 145] on div "Drag files here, click to choose files or select files from Files or our free s…" at bounding box center [358, 150] width 147 height 79
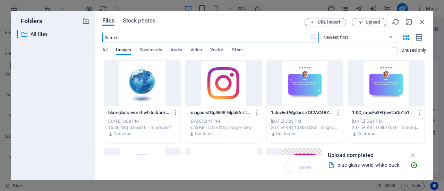
click at [142, 90] on div at bounding box center [142, 83] width 76 height 45
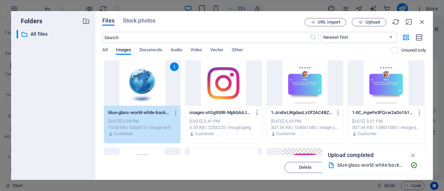
click at [142, 90] on div "1" at bounding box center [142, 83] width 76 height 45
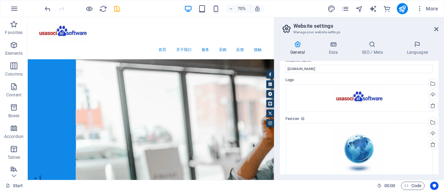
scroll to position [0, 0]
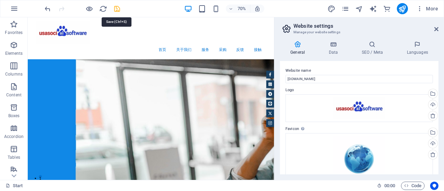
click at [115, 9] on icon "save" at bounding box center [117, 9] width 8 height 8
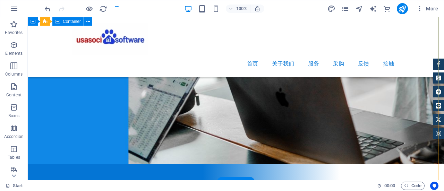
scroll to position [208, 0]
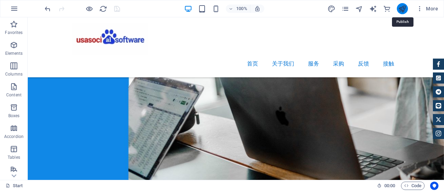
click at [402, 8] on icon "publish" at bounding box center [402, 9] width 8 height 8
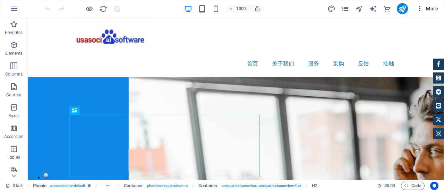
click at [419, 10] on icon "button" at bounding box center [419, 8] width 7 height 7
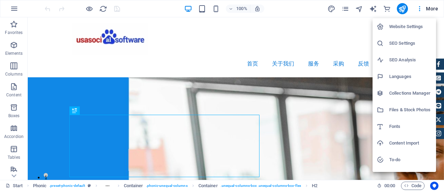
click at [402, 26] on h6 "Website Settings" at bounding box center [410, 27] width 43 height 8
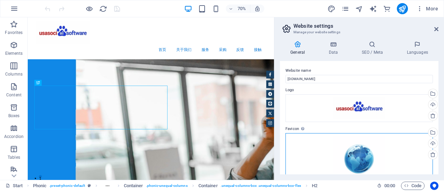
click at [357, 151] on div "Drag files here, click to choose files or select files from Files or our free s…" at bounding box center [358, 160] width 147 height 55
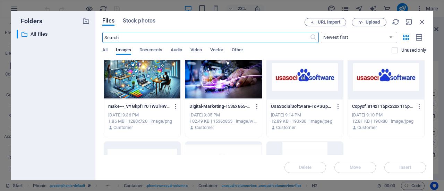
scroll to position [2767, 0]
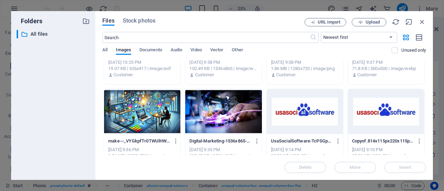
click at [294, 116] on div at bounding box center [305, 111] width 76 height 45
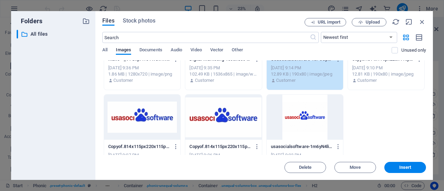
scroll to position [2871, 0]
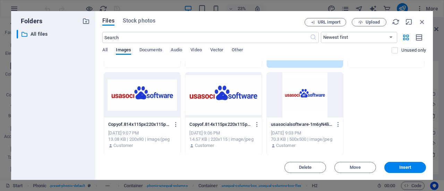
click at [306, 108] on div at bounding box center [305, 94] width 76 height 45
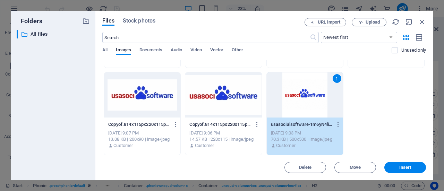
click at [306, 108] on div "1" at bounding box center [305, 94] width 76 height 45
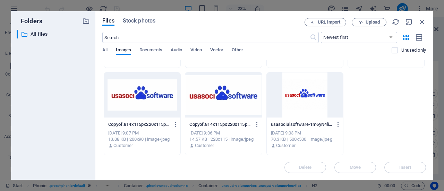
click at [306, 108] on div at bounding box center [305, 94] width 76 height 45
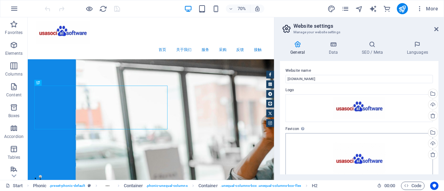
scroll to position [35, 0]
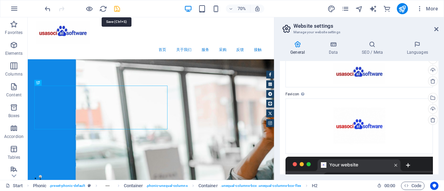
click at [117, 8] on icon "save" at bounding box center [117, 9] width 8 height 8
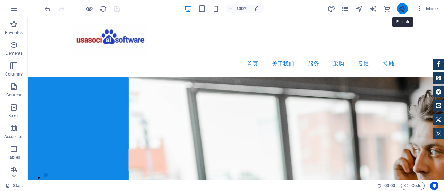
click at [403, 9] on icon "publish" at bounding box center [402, 9] width 8 height 8
